Goal: Transaction & Acquisition: Purchase product/service

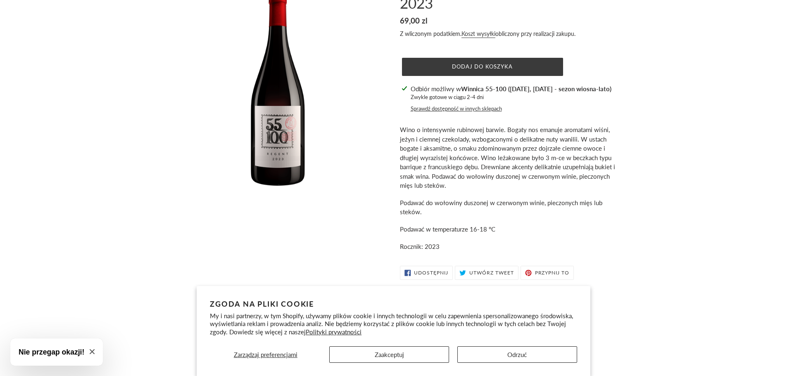
scroll to position [83, 0]
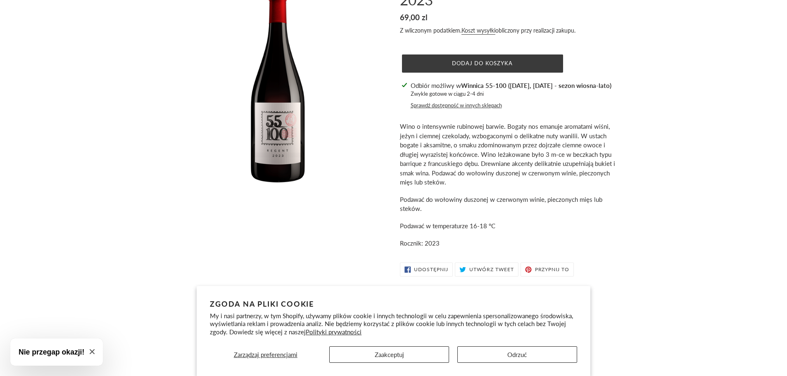
click at [478, 86] on strong "Winnica 55-100 (sobota, niedziela - sezon wiosna-lato)" at bounding box center [536, 85] width 150 height 7
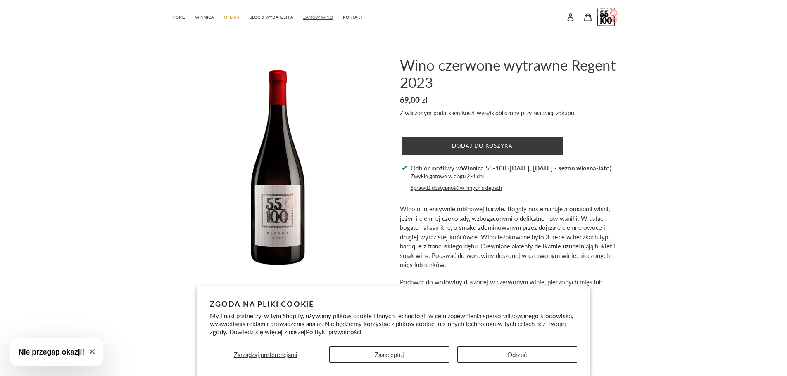
click at [312, 18] on span "ZAMÓW WINO" at bounding box center [318, 16] width 30 height 5
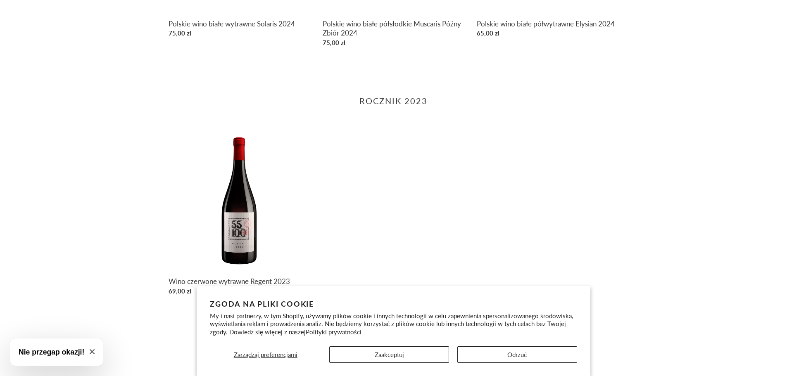
scroll to position [785, 0]
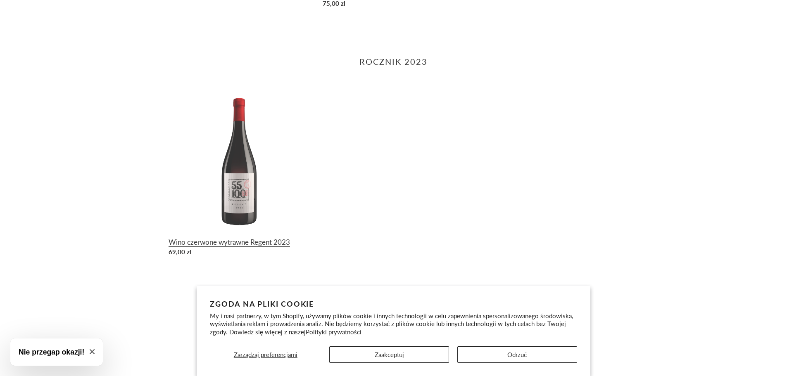
click at [262, 235] on link "Wino czerwone wytrawne Regent 2023" at bounding box center [240, 174] width 142 height 171
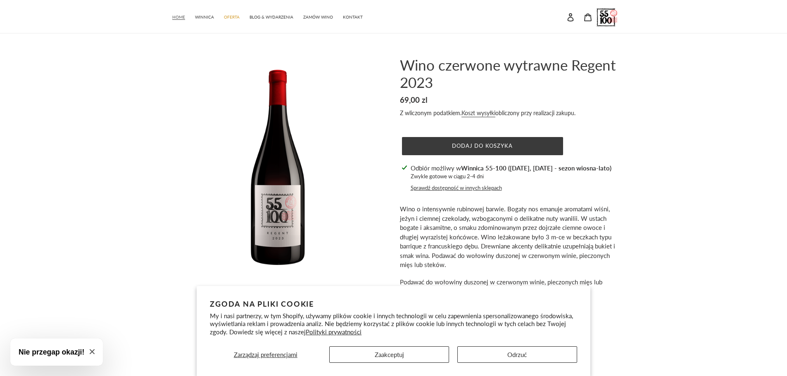
click at [178, 15] on span "HOME" at bounding box center [178, 16] width 13 height 5
